Goal: Obtain resource: Download file/media

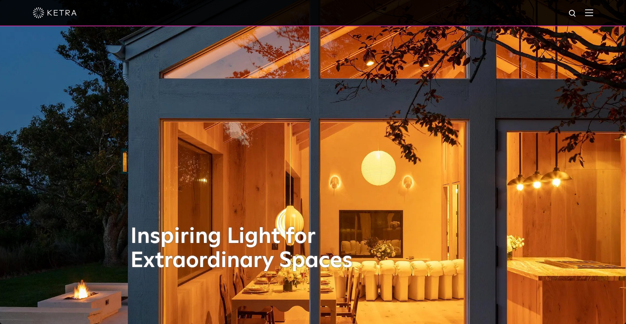
click at [593, 12] on img at bounding box center [589, 12] width 8 height 7
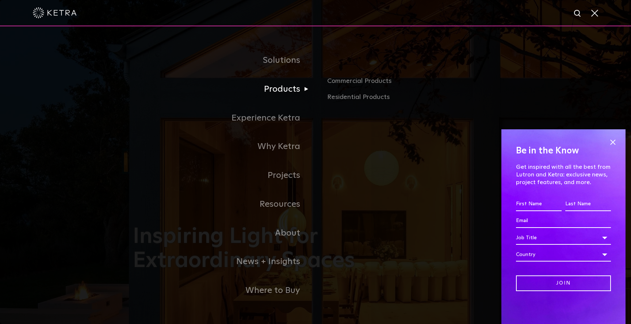
click at [282, 86] on link "Products" at bounding box center [224, 89] width 183 height 29
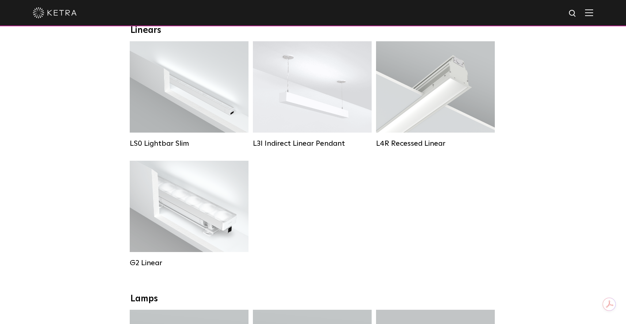
scroll to position [260, 0]
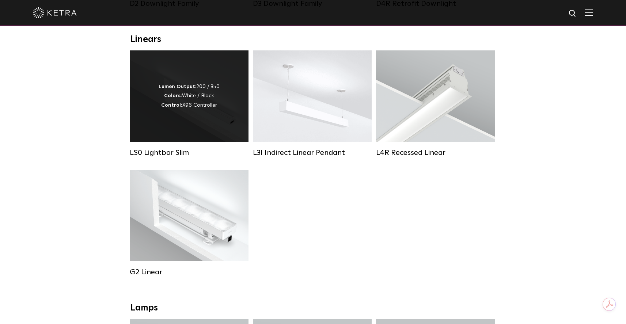
click at [146, 100] on div "Lumen Output: 200 / 350 Colors: White / Black Control: X96 Controller" at bounding box center [189, 95] width 119 height 91
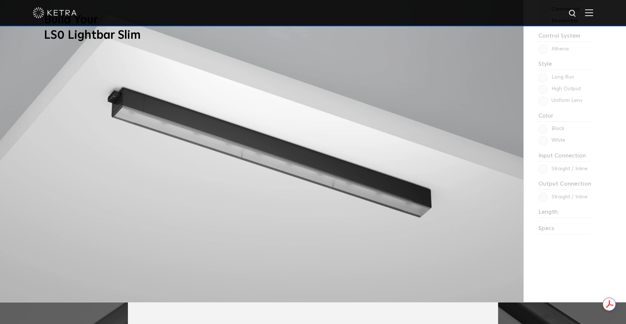
scroll to position [597, 0]
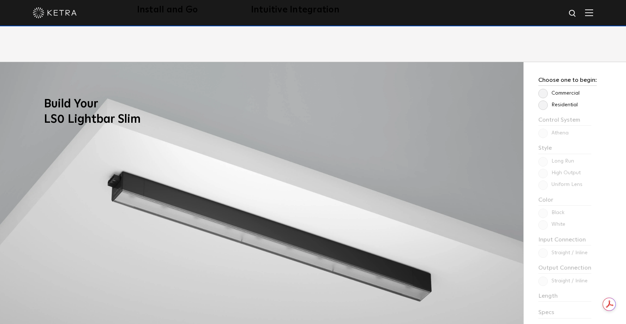
click at [546, 105] on label "Residential" at bounding box center [557, 105] width 39 height 6
click at [0, 0] on input "Residential" at bounding box center [0, 0] width 0 height 0
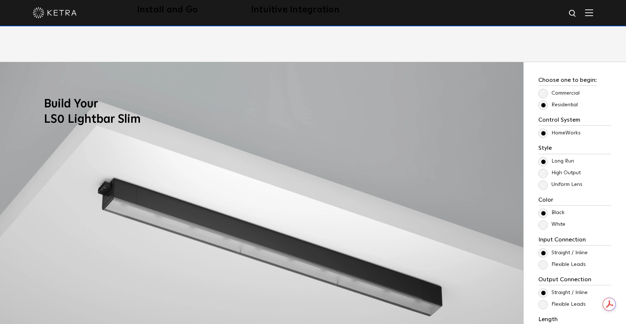
click at [543, 95] on label "Commercial" at bounding box center [558, 93] width 41 height 6
click at [0, 0] on input "Commercial" at bounding box center [0, 0] width 0 height 0
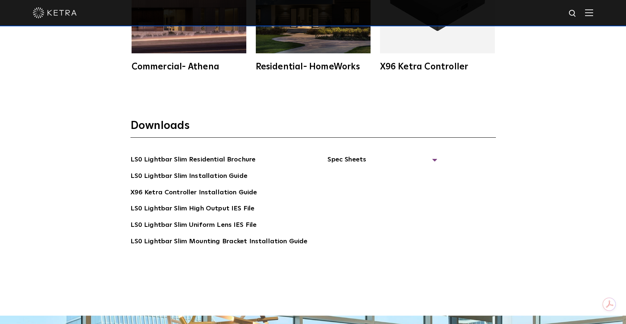
scroll to position [1429, 0]
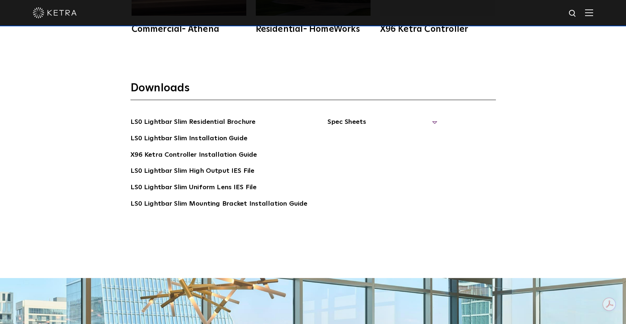
click at [337, 120] on span "Spec Sheets" at bounding box center [382, 125] width 110 height 16
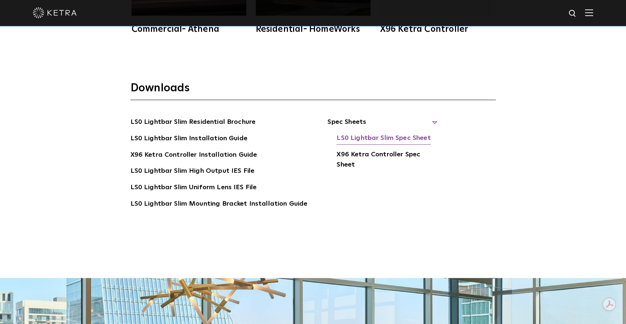
click at [364, 139] on link "LS0 Lightbar Slim Spec Sheet" at bounding box center [383, 139] width 94 height 12
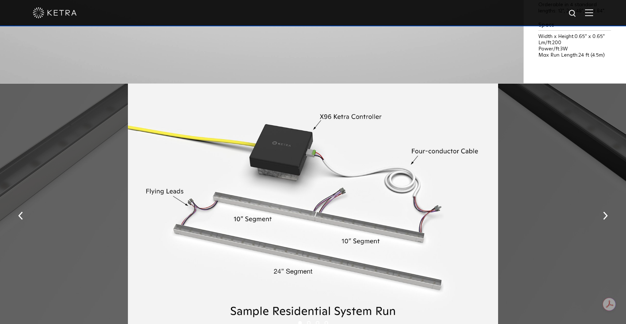
scroll to position [811, 0]
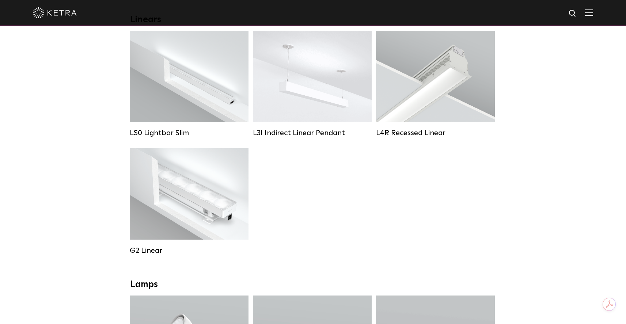
scroll to position [288, 0]
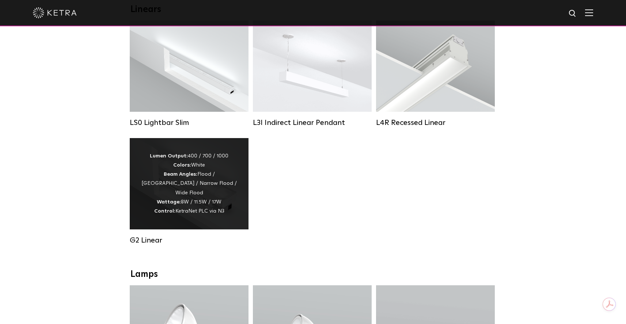
click at [175, 177] on strong "Beam Angles:" at bounding box center [181, 174] width 34 height 5
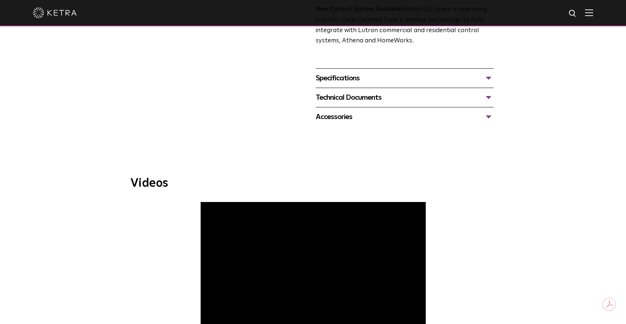
scroll to position [178, 0]
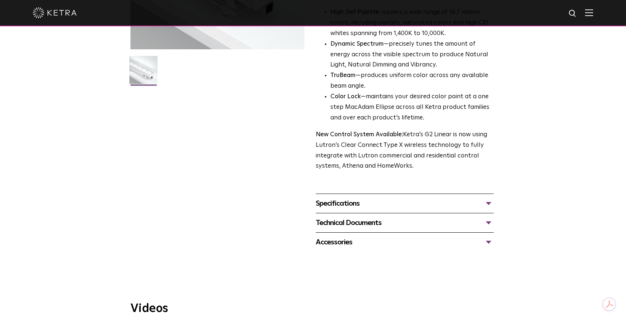
click at [358, 205] on div "Specifications" at bounding box center [405, 204] width 178 height 12
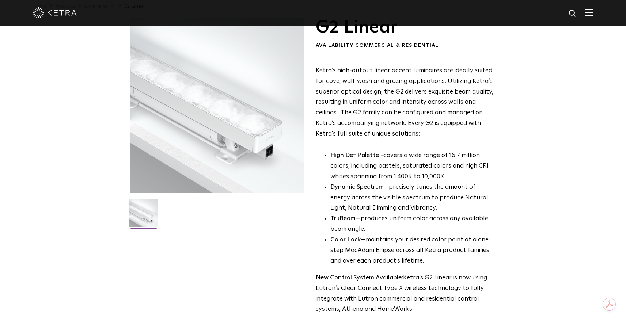
scroll to position [0, 0]
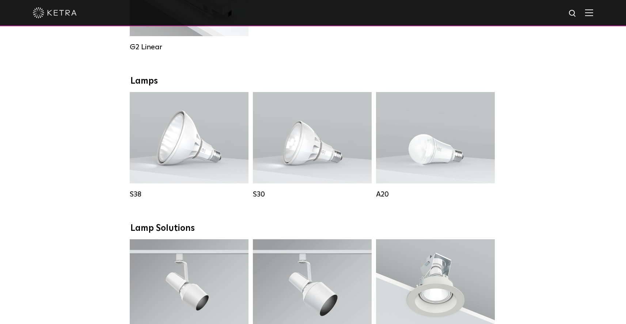
scroll to position [288, 0]
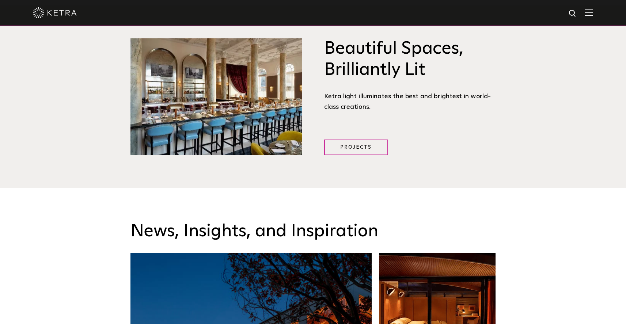
scroll to position [844, 0]
